Goal: Information Seeking & Learning: Learn about a topic

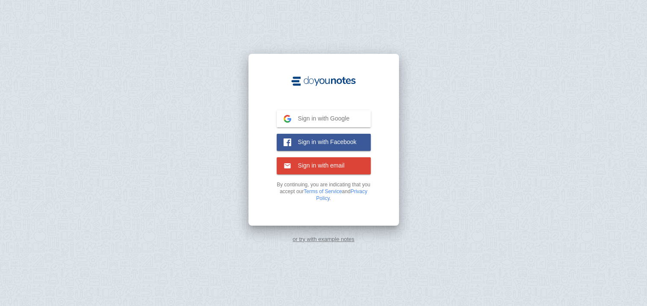
click at [285, 113] on button "Sign in with Google Google" at bounding box center [323, 118] width 94 height 17
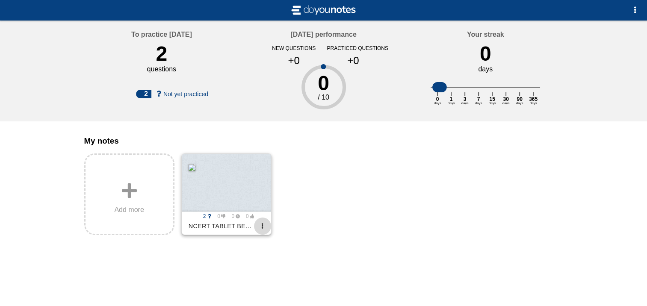
click at [259, 229] on span "button" at bounding box center [262, 226] width 6 height 6
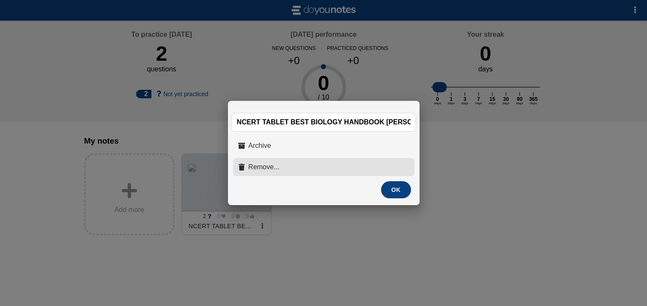
click at [273, 172] on button "Remove..." at bounding box center [323, 167] width 181 height 18
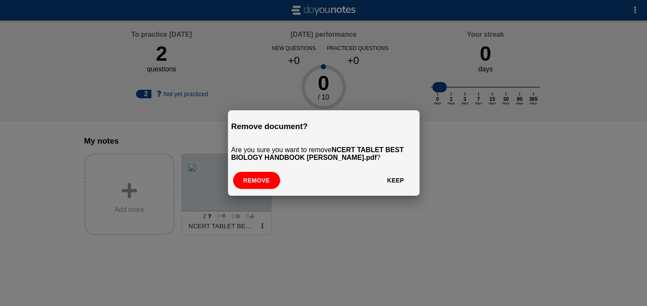
click at [267, 180] on button "Remove" at bounding box center [256, 180] width 47 height 17
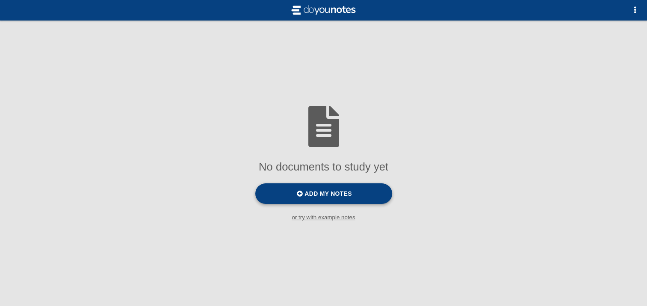
click at [289, 195] on label "Add my notes" at bounding box center [323, 193] width 137 height 21
click at [0, 0] on input "Add my notes" at bounding box center [0, 0] width 0 height 0
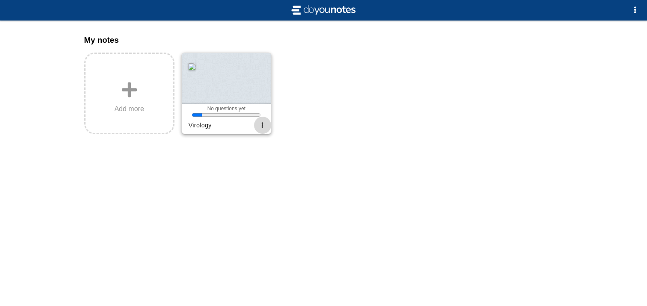
click at [259, 123] on button "button" at bounding box center [262, 125] width 17 height 17
click at [308, 71] on div at bounding box center [323, 153] width 647 height 306
click at [254, 91] on div at bounding box center [226, 82] width 89 height 58
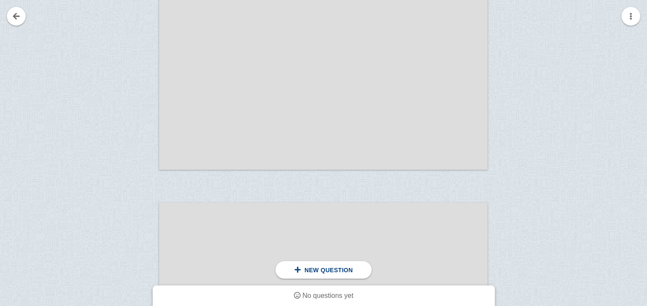
scroll to position [385, 0]
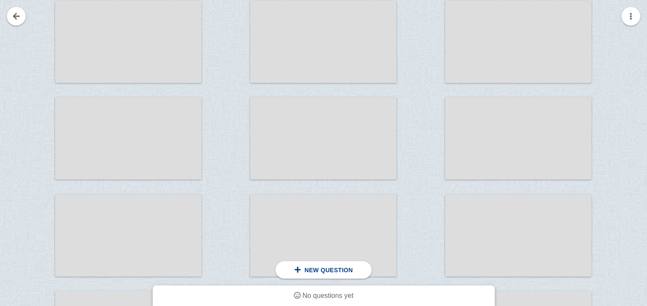
scroll to position [3118, 0]
click at [466, 130] on div at bounding box center [518, 139] width 146 height 82
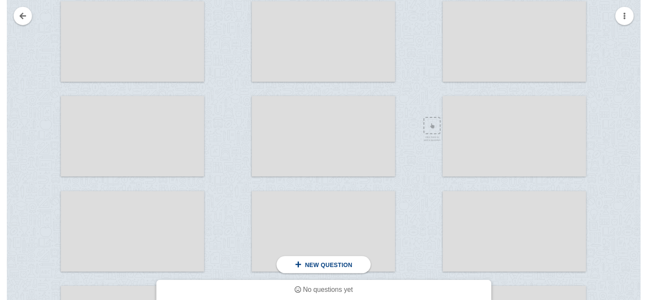
scroll to position [48089, 254]
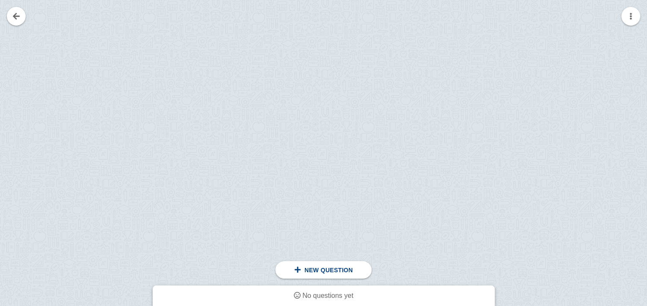
scroll to position [3118, 0]
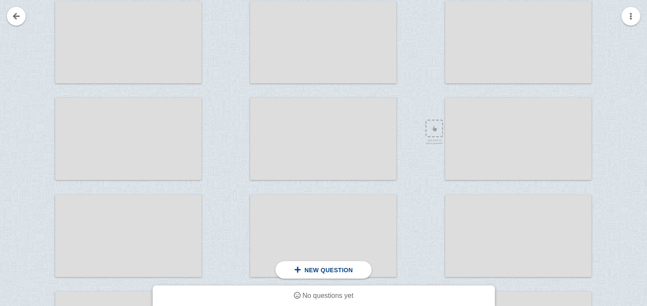
click at [466, 130] on div at bounding box center [518, 139] width 146 height 82
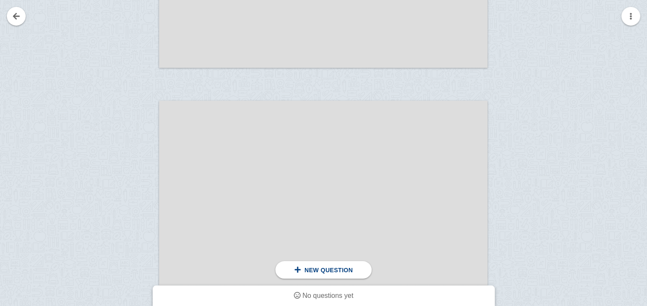
scroll to position [21576, 0]
click at [291, 264] on div "New question" at bounding box center [323, 270] width 96 height 18
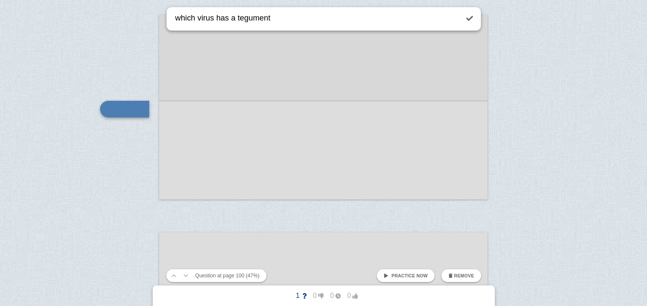
type textarea "which virus has a tegument"
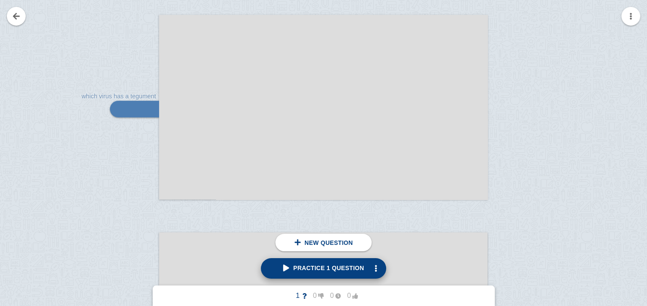
click at [289, 264] on link "Practice 1 question" at bounding box center [324, 268] width 126 height 21
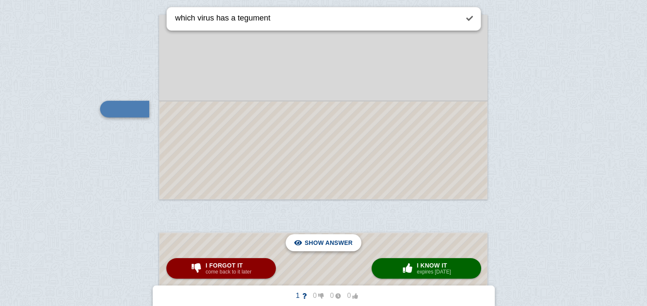
click at [350, 244] on span "Hide answer" at bounding box center [330, 242] width 44 height 19
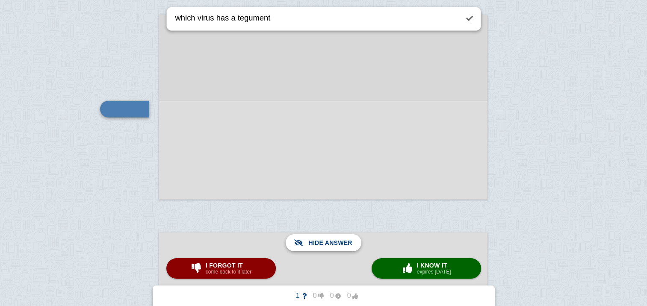
click at [350, 244] on span "Show answer" at bounding box center [328, 242] width 48 height 19
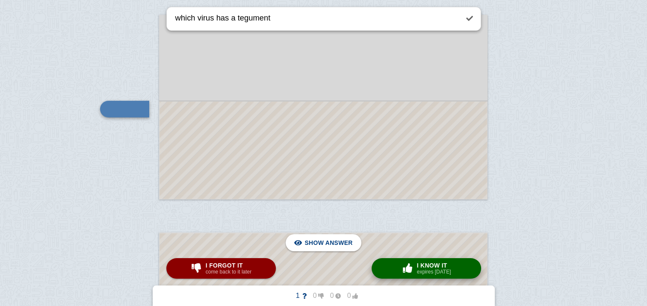
click at [397, 265] on button "× 0 I know it expires [DATE]" at bounding box center [425, 268] width 109 height 21
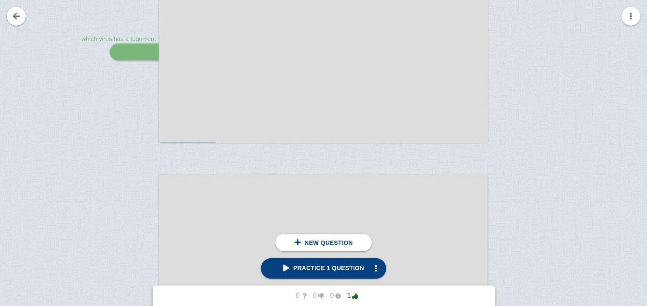
scroll to position [21716, 0]
